Goal: Entertainment & Leisure: Browse casually

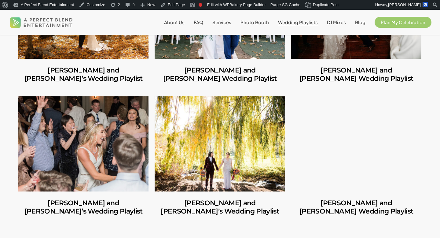
scroll to position [476, 0]
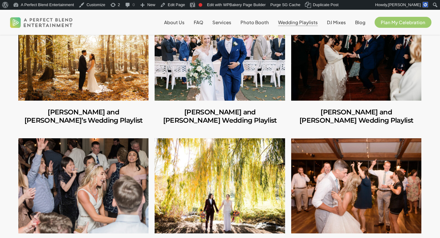
click at [206, 86] on link "George and Mackenzie’s Wedding Playlist" at bounding box center [220, 53] width 130 height 95
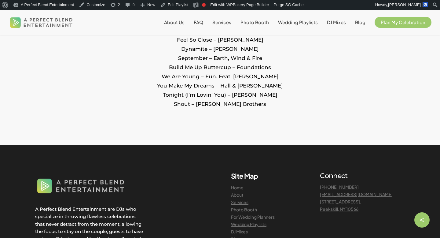
scroll to position [883, 0]
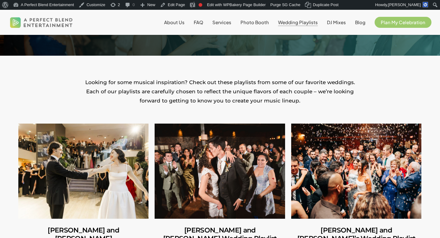
scroll to position [99, 0]
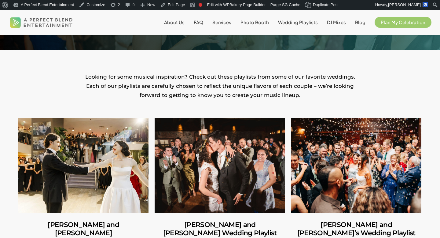
click at [119, 157] on link "Carlos and Olivia" at bounding box center [83, 165] width 130 height 95
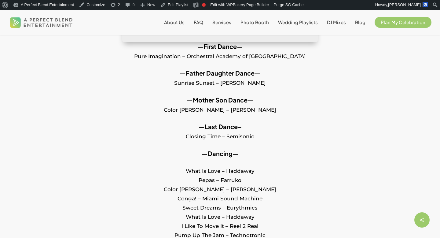
scroll to position [344, 0]
